Goal: Book appointment/travel/reservation

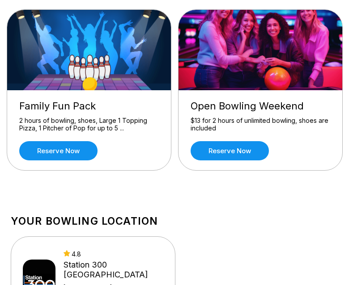
scroll to position [313, 0]
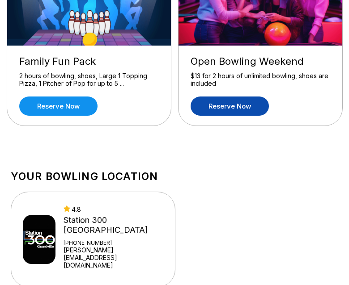
click at [239, 106] on link "Reserve now" at bounding box center [229, 106] width 78 height 19
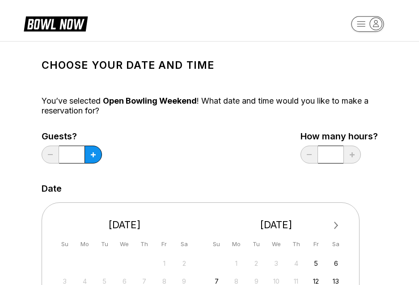
scroll to position [45, 0]
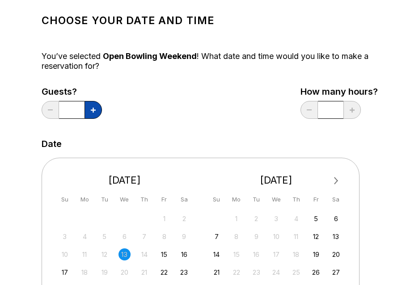
click at [88, 110] on button at bounding box center [92, 110] width 17 height 18
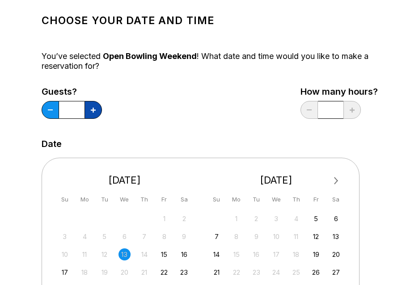
click at [88, 110] on button at bounding box center [92, 110] width 17 height 18
type input "**"
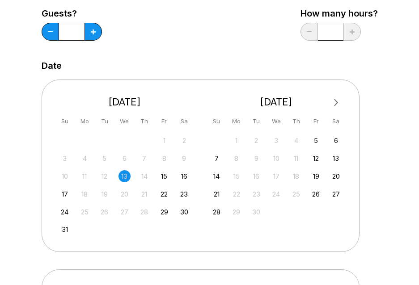
scroll to position [134, 0]
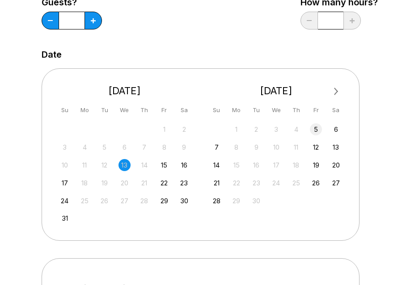
click at [315, 126] on div "5" at bounding box center [316, 129] width 12 height 12
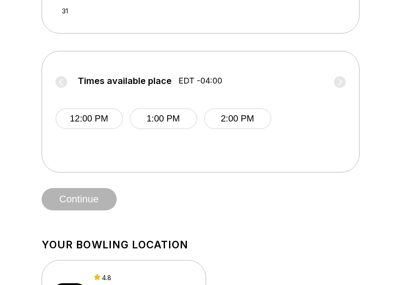
scroll to position [358, 0]
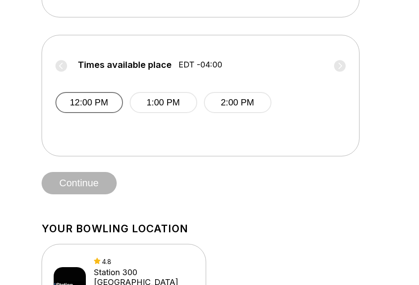
click at [110, 103] on button "12:00 PM" at bounding box center [88, 102] width 67 height 21
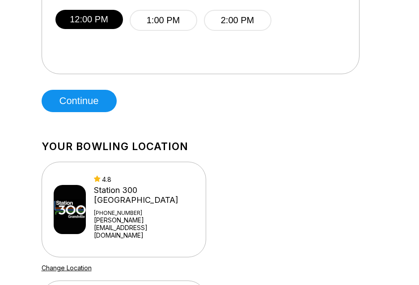
scroll to position [447, 0]
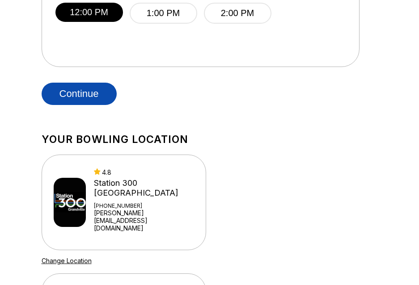
click at [82, 98] on button "Continue" at bounding box center [79, 94] width 75 height 22
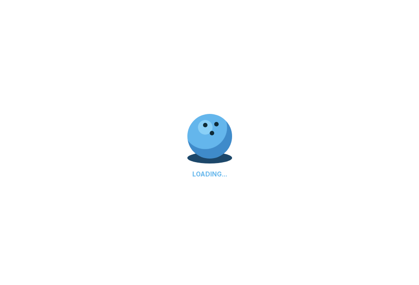
select select "**"
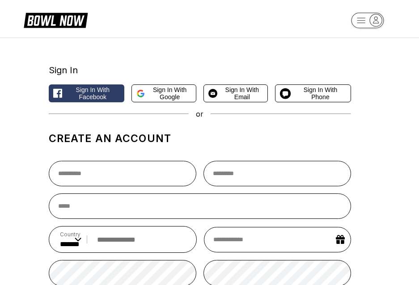
scroll to position [0, 0]
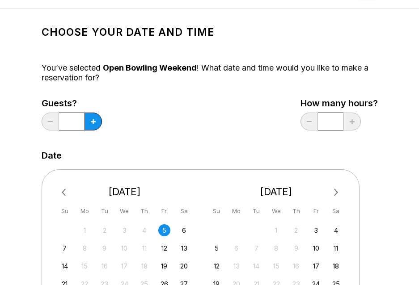
scroll to position [223, 0]
